Goal: Task Accomplishment & Management: Manage account settings

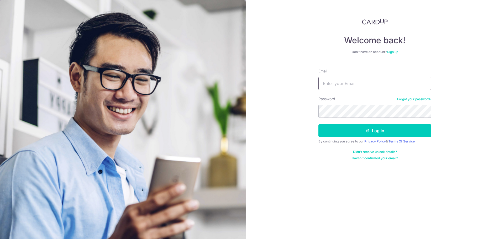
click at [345, 84] on input "Email" at bounding box center [374, 83] width 113 height 13
type input "[EMAIL_ADDRESS][DOMAIN_NAME]"
click at [318, 124] on button "Log in" at bounding box center [374, 130] width 113 height 13
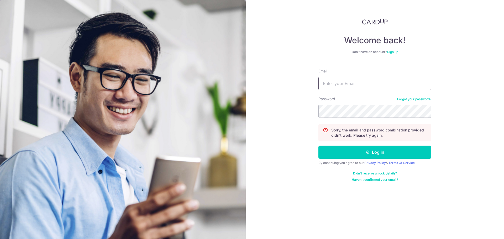
click at [357, 87] on input "Email" at bounding box center [374, 83] width 113 height 13
type input "[EMAIL_ADDRESS][DOMAIN_NAME]"
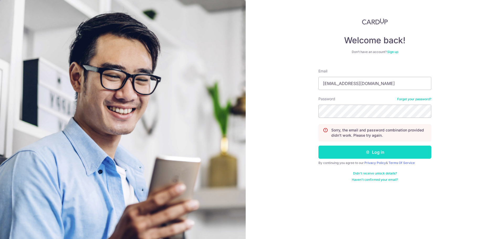
click at [356, 151] on button "Log in" at bounding box center [374, 152] width 113 height 13
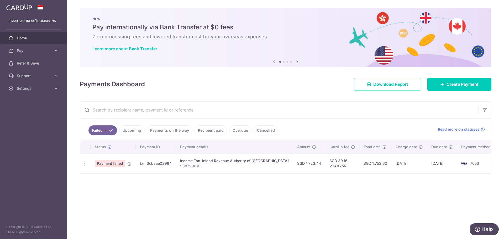
click at [110, 160] on span "Payment failed" at bounding box center [110, 163] width 30 height 7
drag, startPoint x: 152, startPoint y: 164, endPoint x: 143, endPoint y: 163, distance: 9.0
click at [151, 164] on td "txn_3cbaae02994" at bounding box center [156, 163] width 40 height 19
click at [128, 162] on icon at bounding box center [129, 164] width 4 height 4
click at [196, 186] on div "× Pause Schedule Pause all future payments in this series Pause just this one p…" at bounding box center [285, 119] width 437 height 239
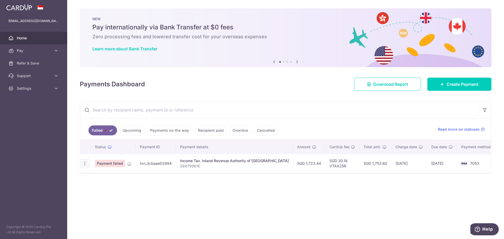
click at [84, 165] on icon "button" at bounding box center [85, 164] width 6 height 6
click at [97, 179] on span "Update payment" at bounding box center [113, 178] width 36 height 6
radio input "true"
type input "1,723.44"
type input "S8879961E"
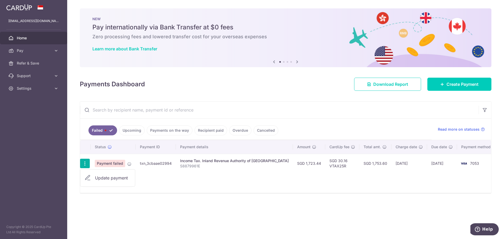
type input "VTAX25R"
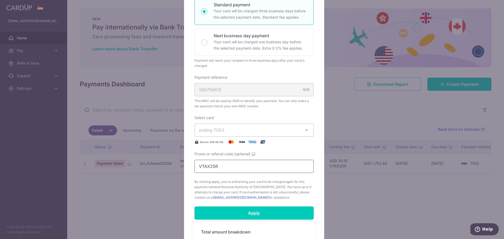
scroll to position [105, 0]
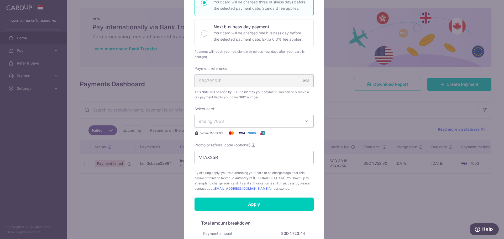
click at [304, 120] on icon "button" at bounding box center [306, 121] width 5 height 5
click at [264, 156] on span "**** 4005" at bounding box center [254, 158] width 110 height 6
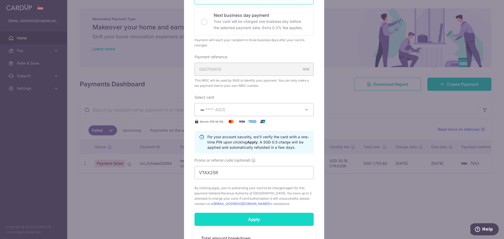
scroll to position [157, 0]
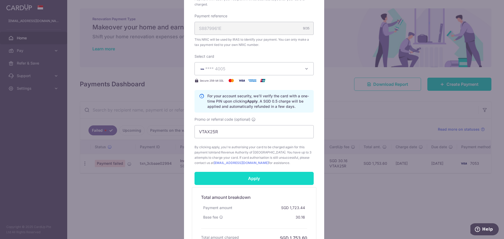
click at [251, 182] on input "Apply" at bounding box center [253, 178] width 119 height 13
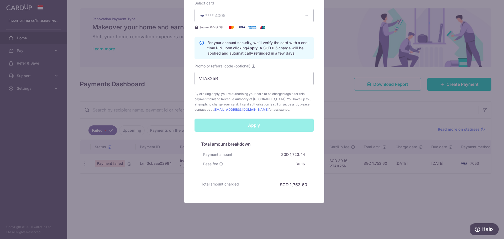
scroll to position [213, 0]
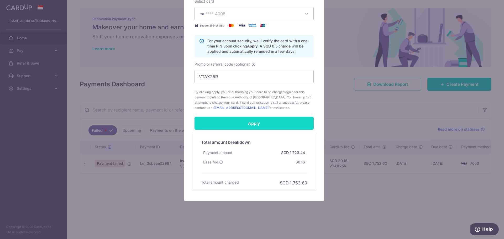
click at [253, 122] on input "Apply" at bounding box center [253, 123] width 119 height 13
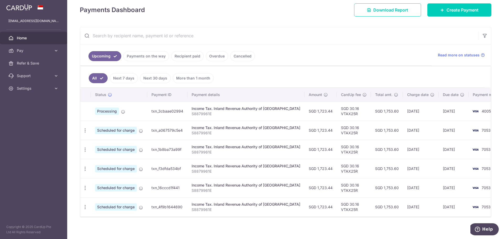
scroll to position [77, 0]
